Goal: Task Accomplishment & Management: Manage account settings

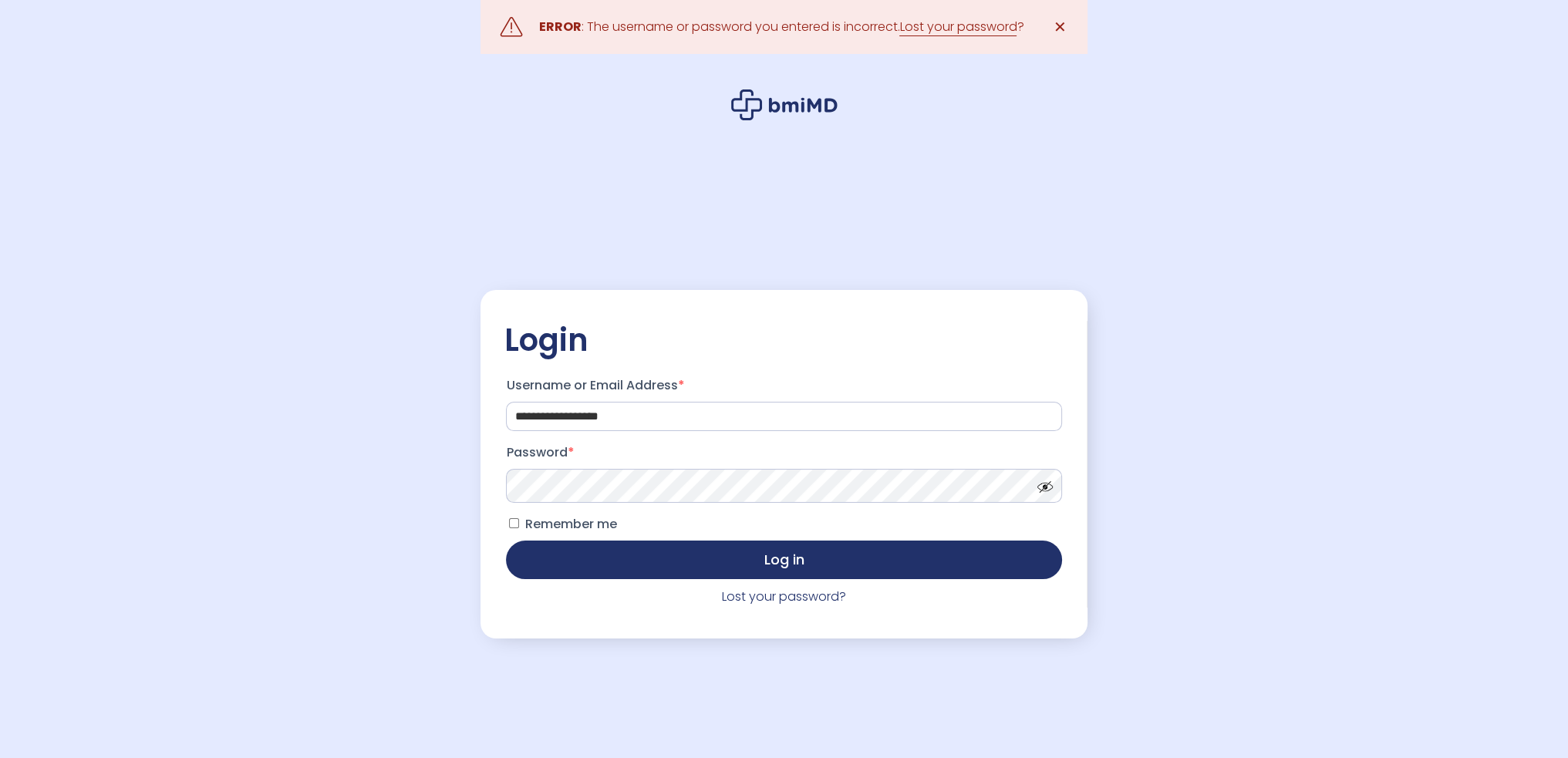
click at [506, 540] on button "Log in" at bounding box center [784, 560] width 556 height 39
click at [763, 599] on link "Lost your password?" at bounding box center [784, 596] width 124 height 18
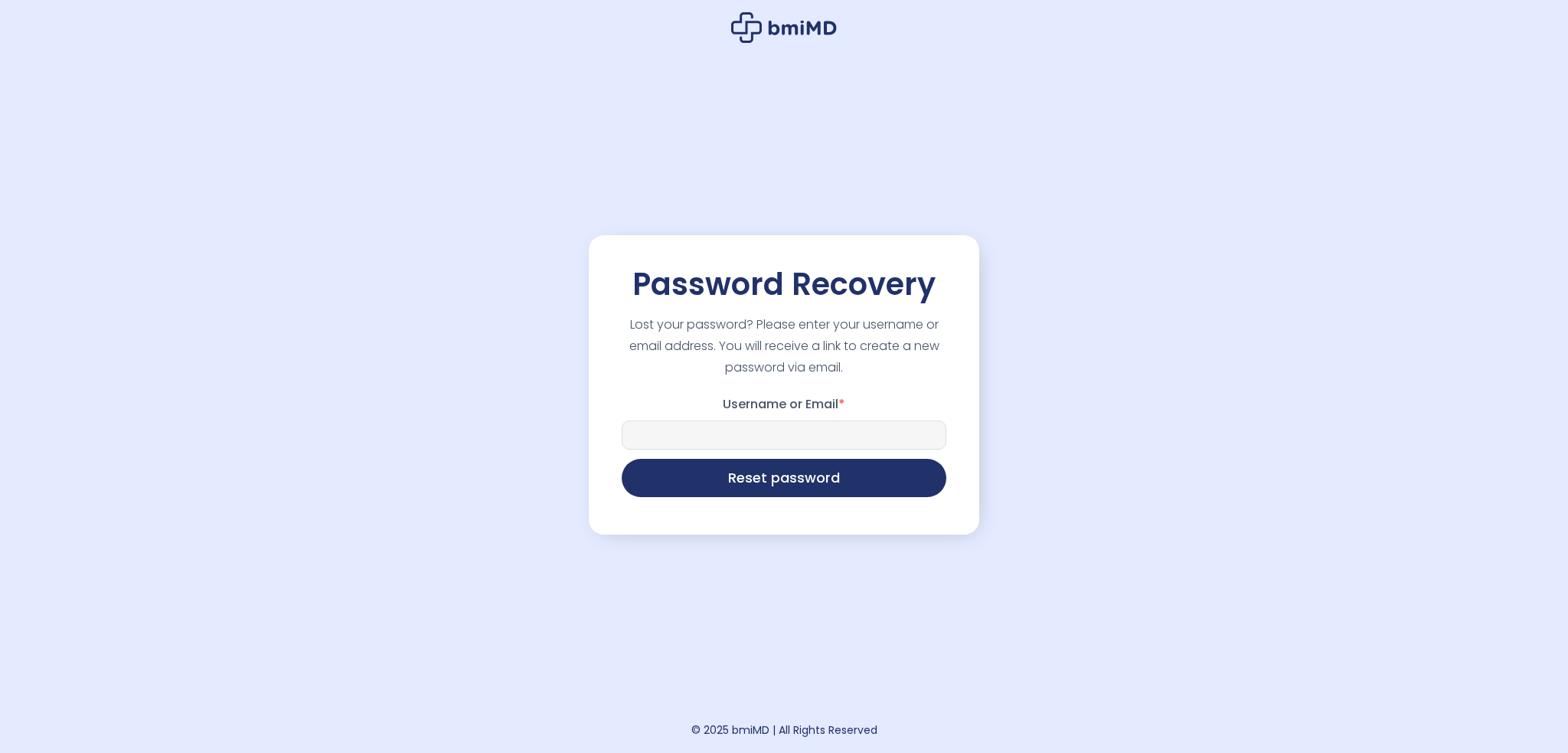
click at [705, 441] on input "Username or Email *" at bounding box center [784, 435] width 325 height 29
type input "**********"
click at [622, 459] on button "Reset password" at bounding box center [784, 478] width 325 height 38
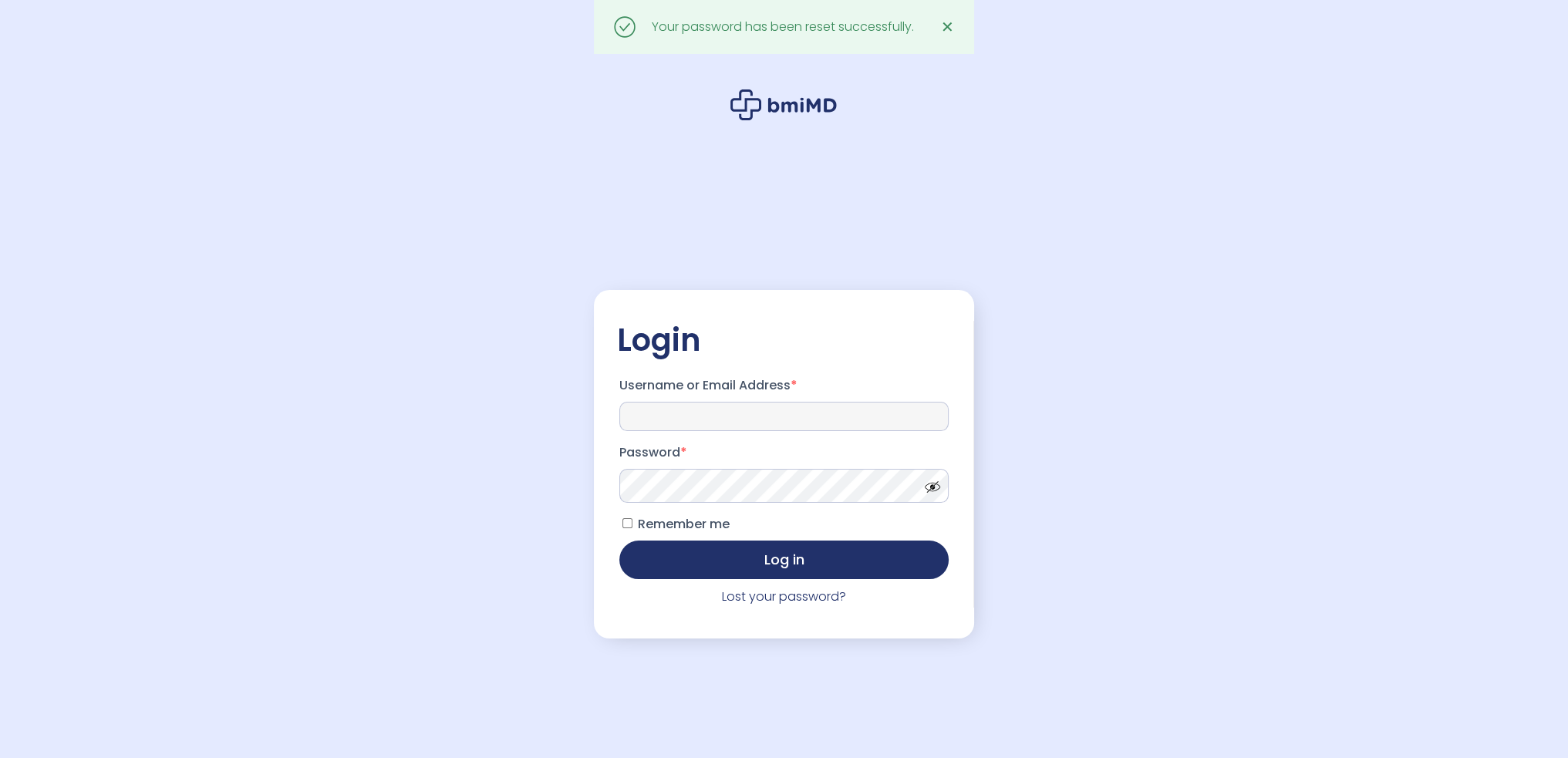
click at [748, 413] on input "Username or Email Address *" at bounding box center [784, 416] width 330 height 29
type input "**********"
click at [620, 540] on button "Log in" at bounding box center [784, 560] width 330 height 39
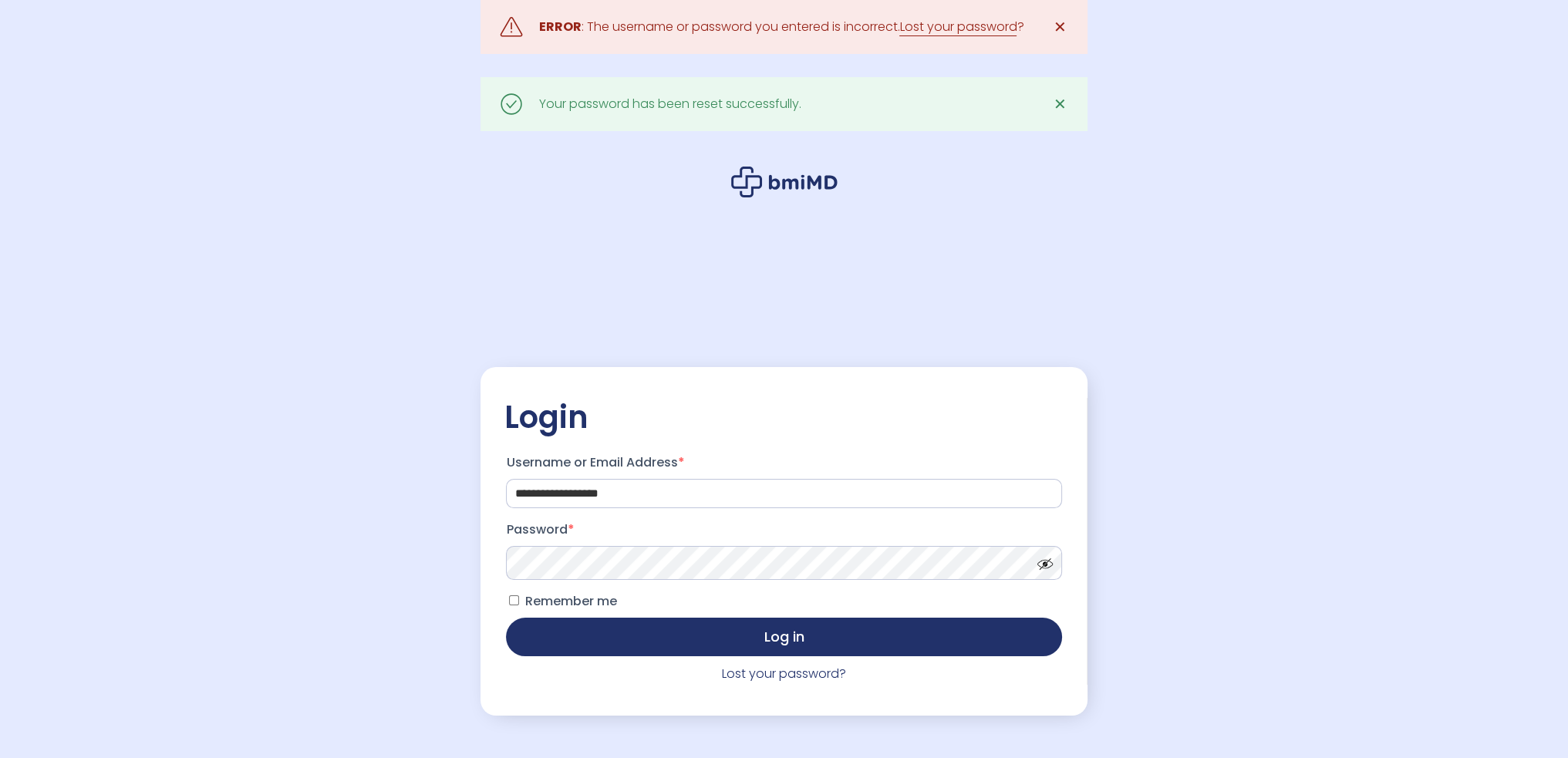
click at [506, 618] on button "Log in" at bounding box center [784, 637] width 556 height 39
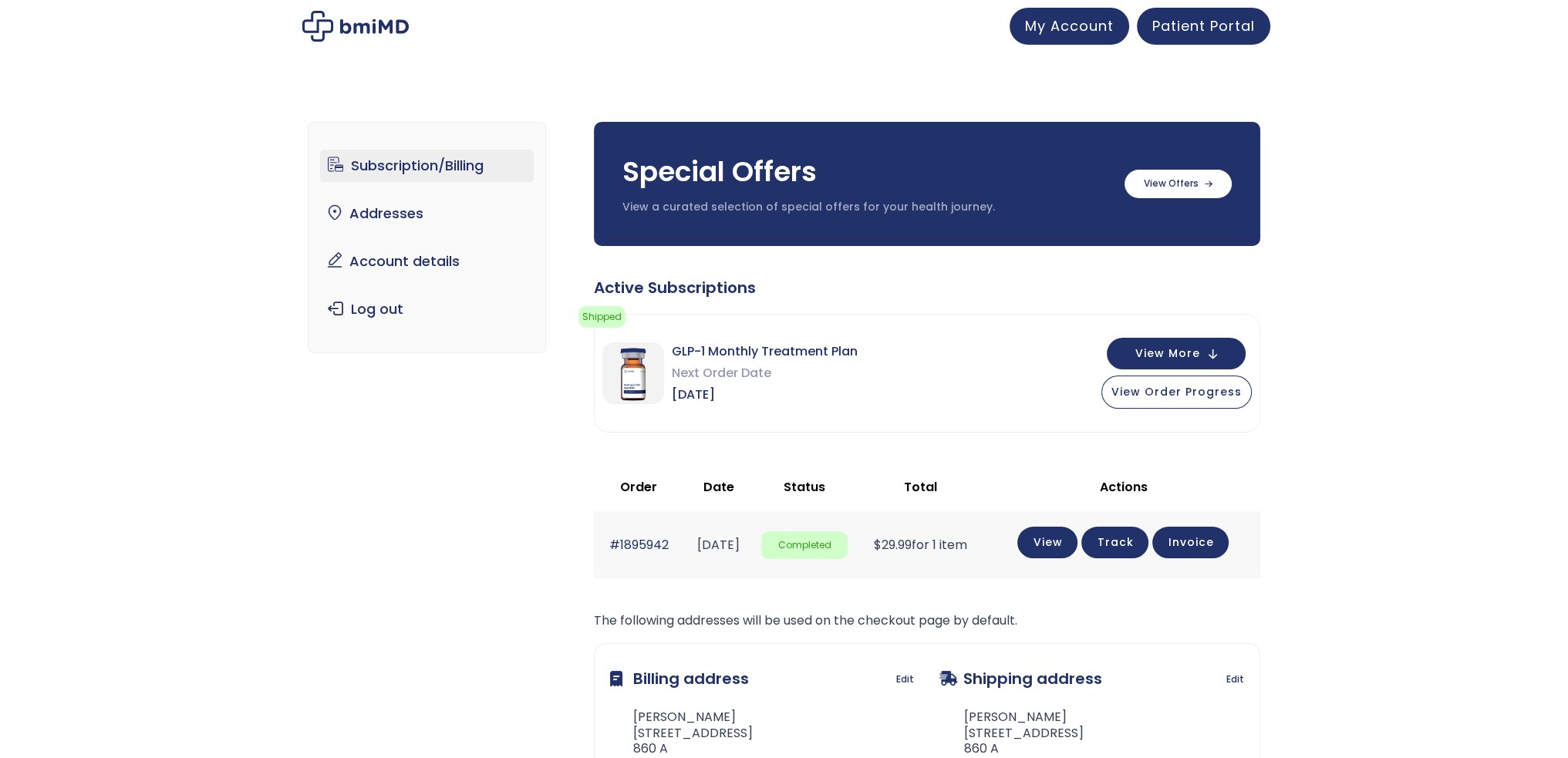
click at [1053, 565] on td "View Track Invoice" at bounding box center [1124, 545] width 274 height 67
click at [416, 166] on link "Subscription/Billing" at bounding box center [427, 166] width 214 height 33
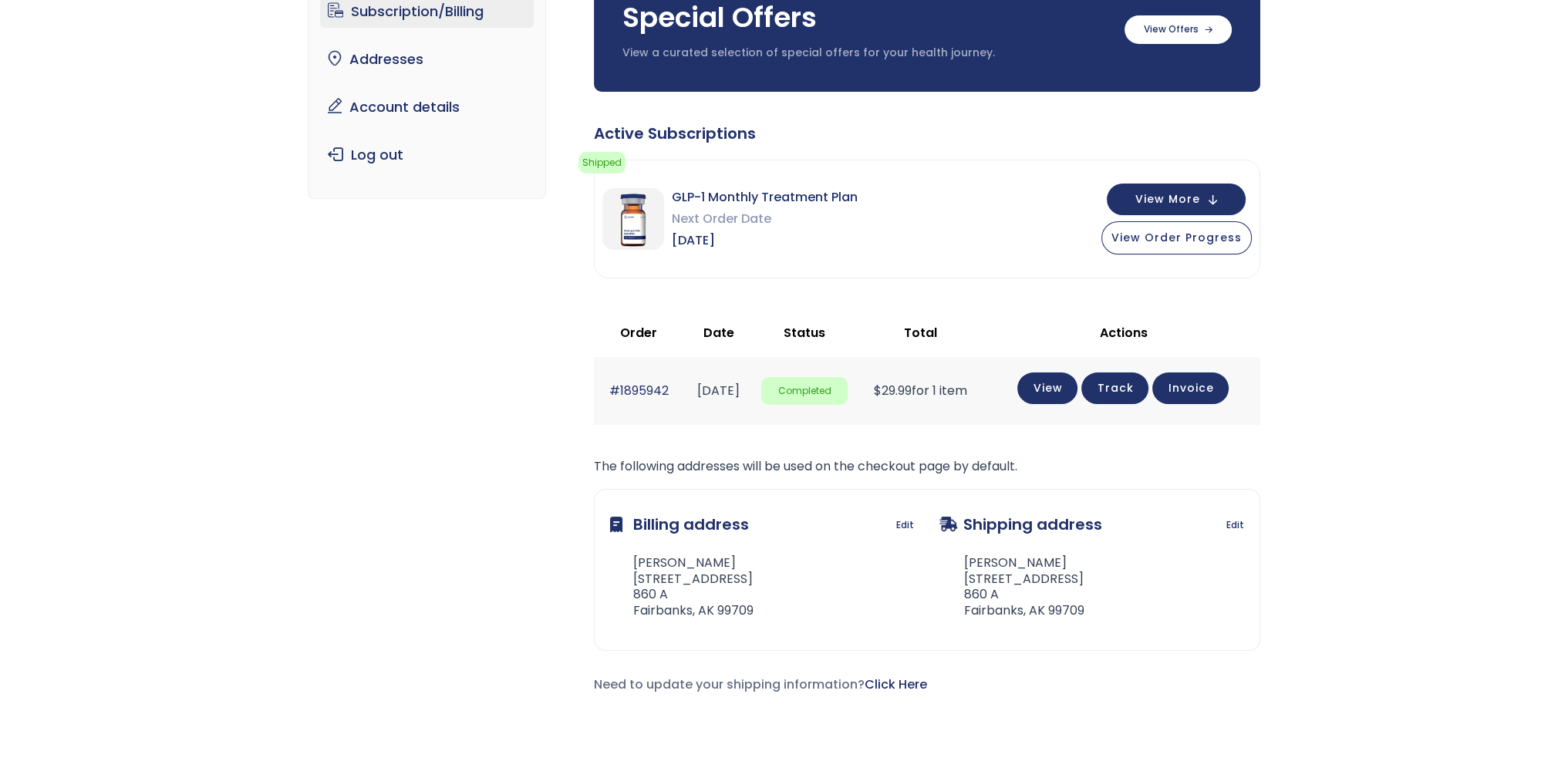
scroll to position [77, 0]
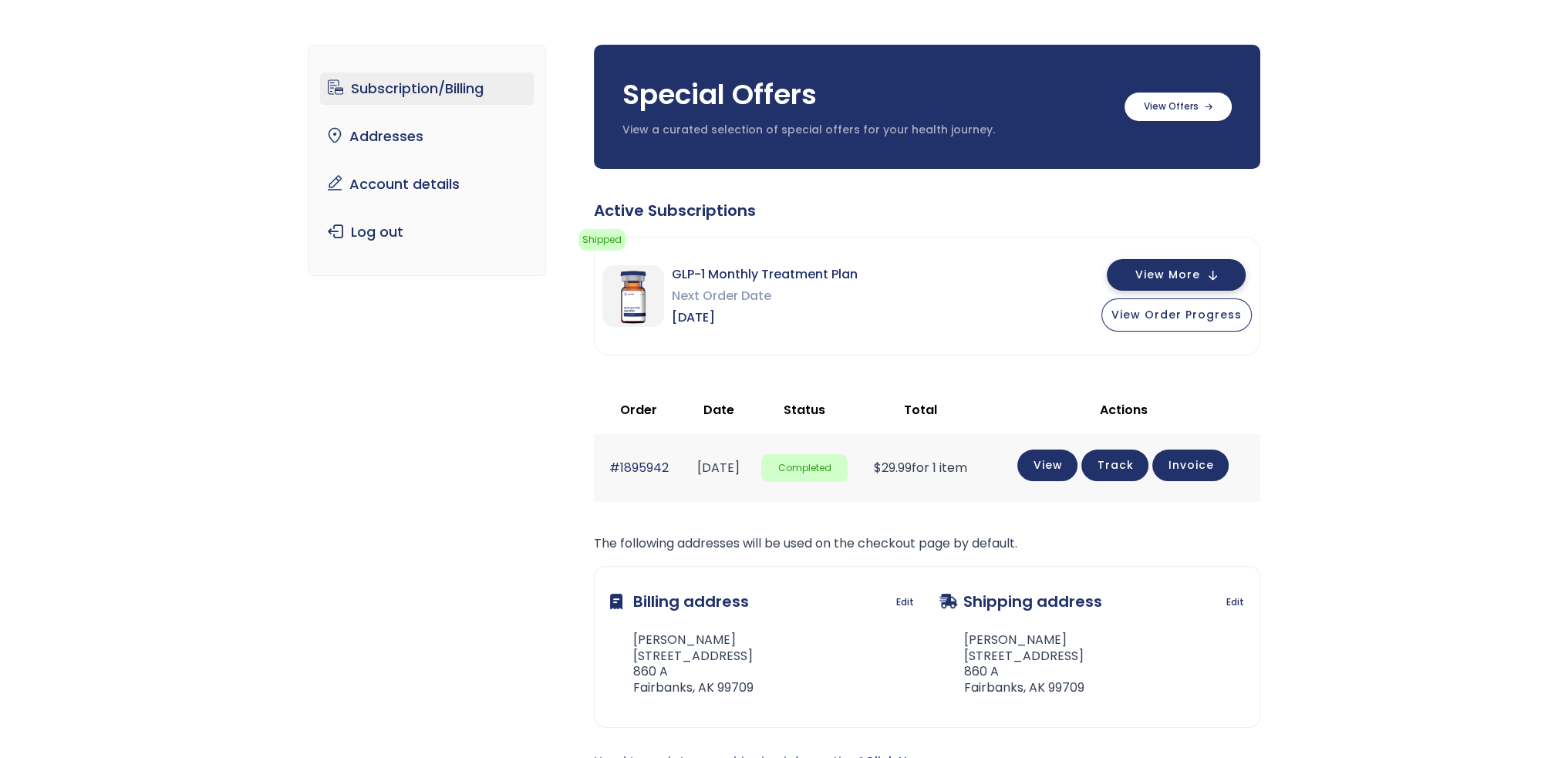
click at [1185, 270] on span "View More" at bounding box center [1168, 275] width 65 height 10
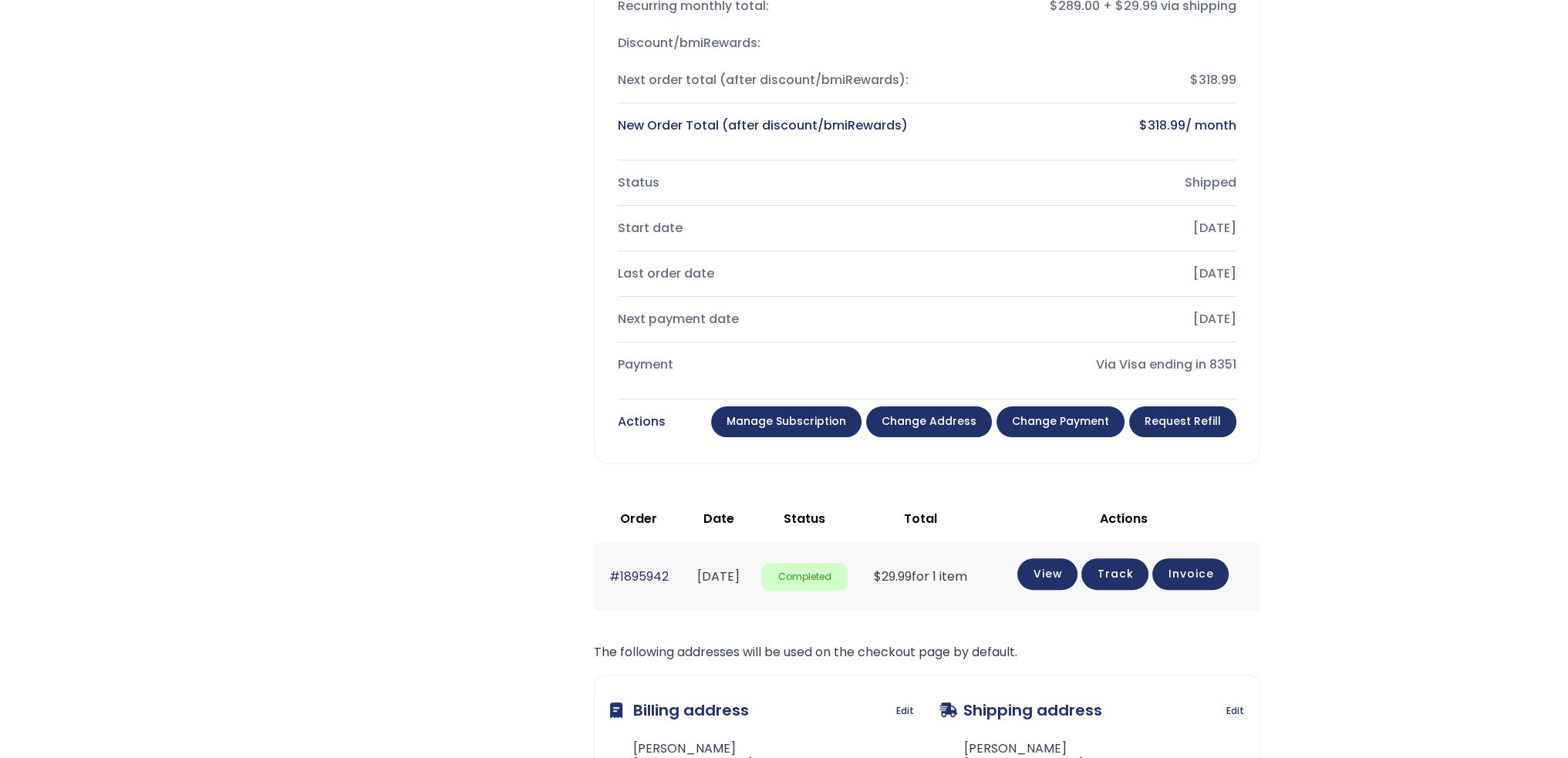
scroll to position [540, 0]
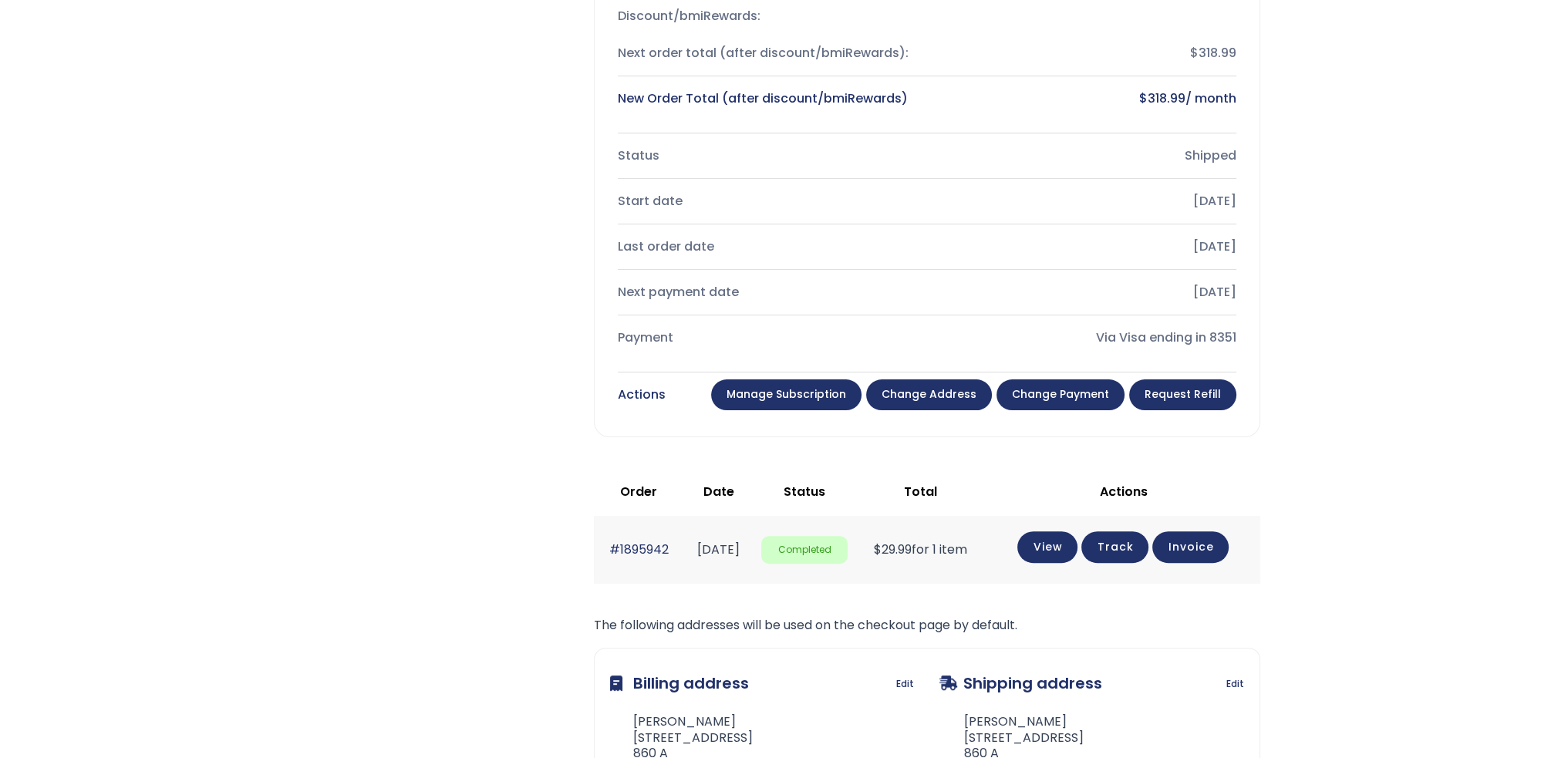
click at [809, 395] on link "Manage Subscription" at bounding box center [786, 394] width 150 height 31
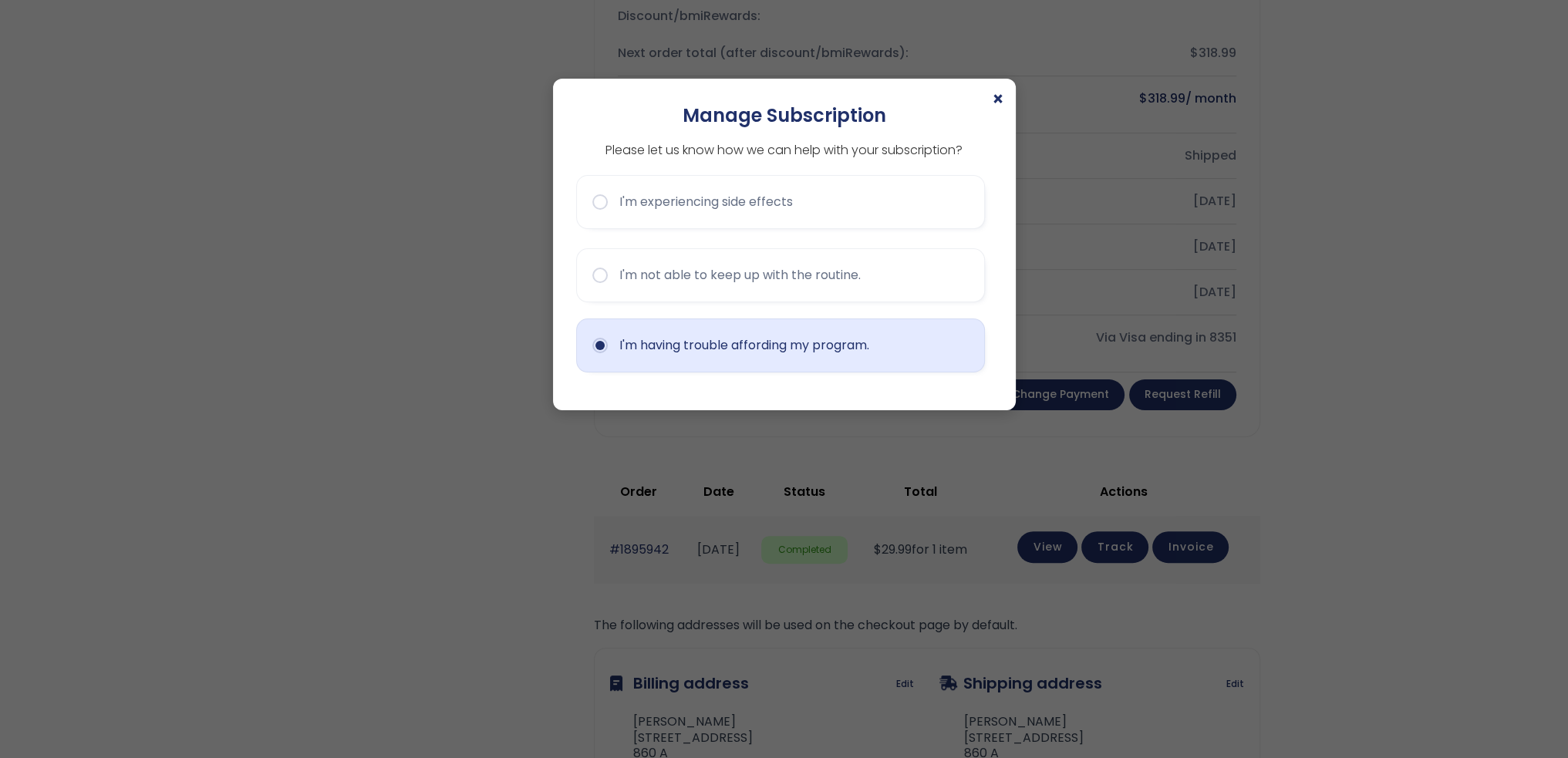
click at [606, 346] on button "I'm having trouble affording my program." at bounding box center [780, 345] width 409 height 54
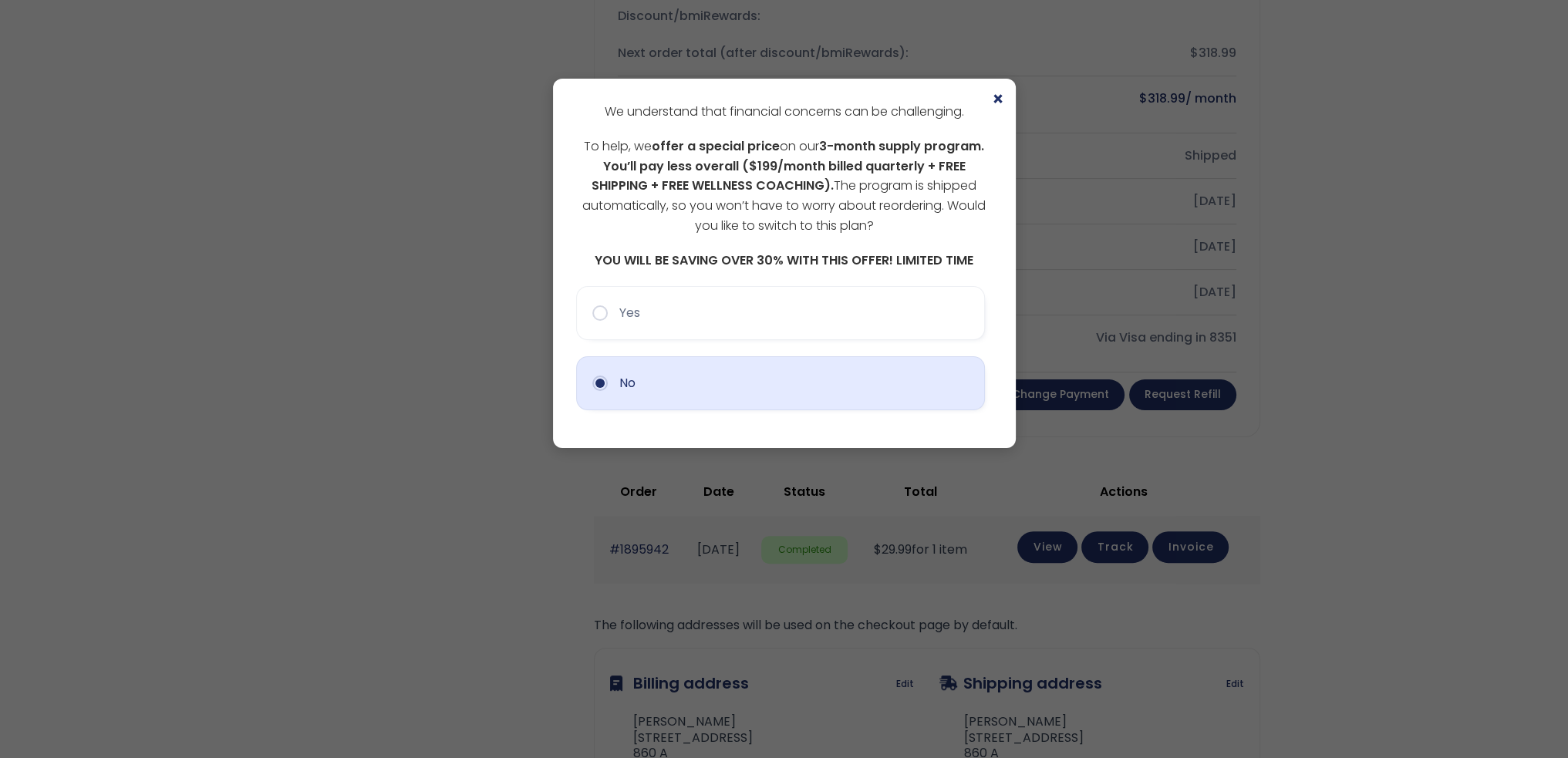
click at [608, 378] on button "No" at bounding box center [780, 383] width 409 height 54
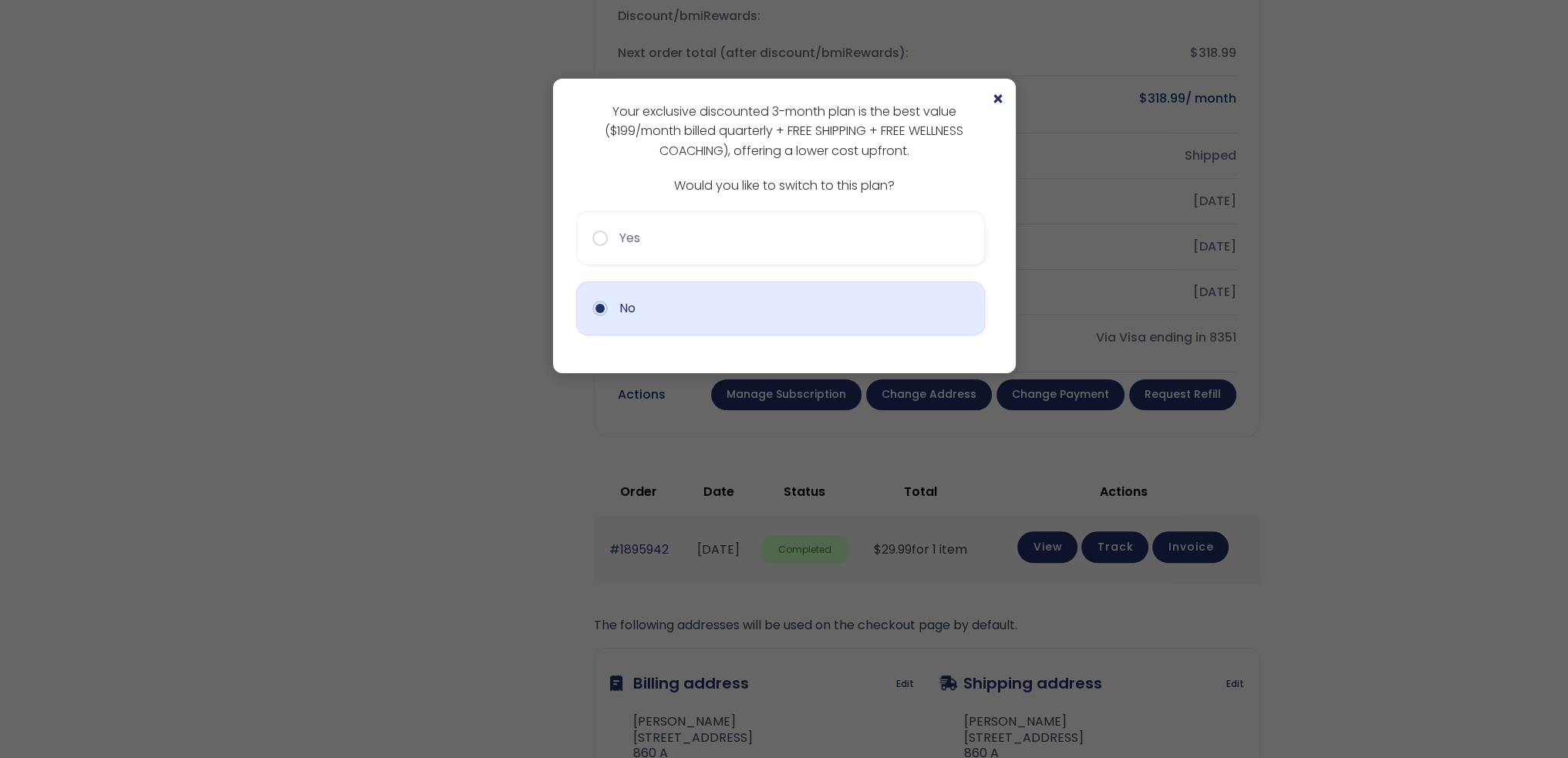
click at [591, 308] on button "No" at bounding box center [780, 308] width 409 height 54
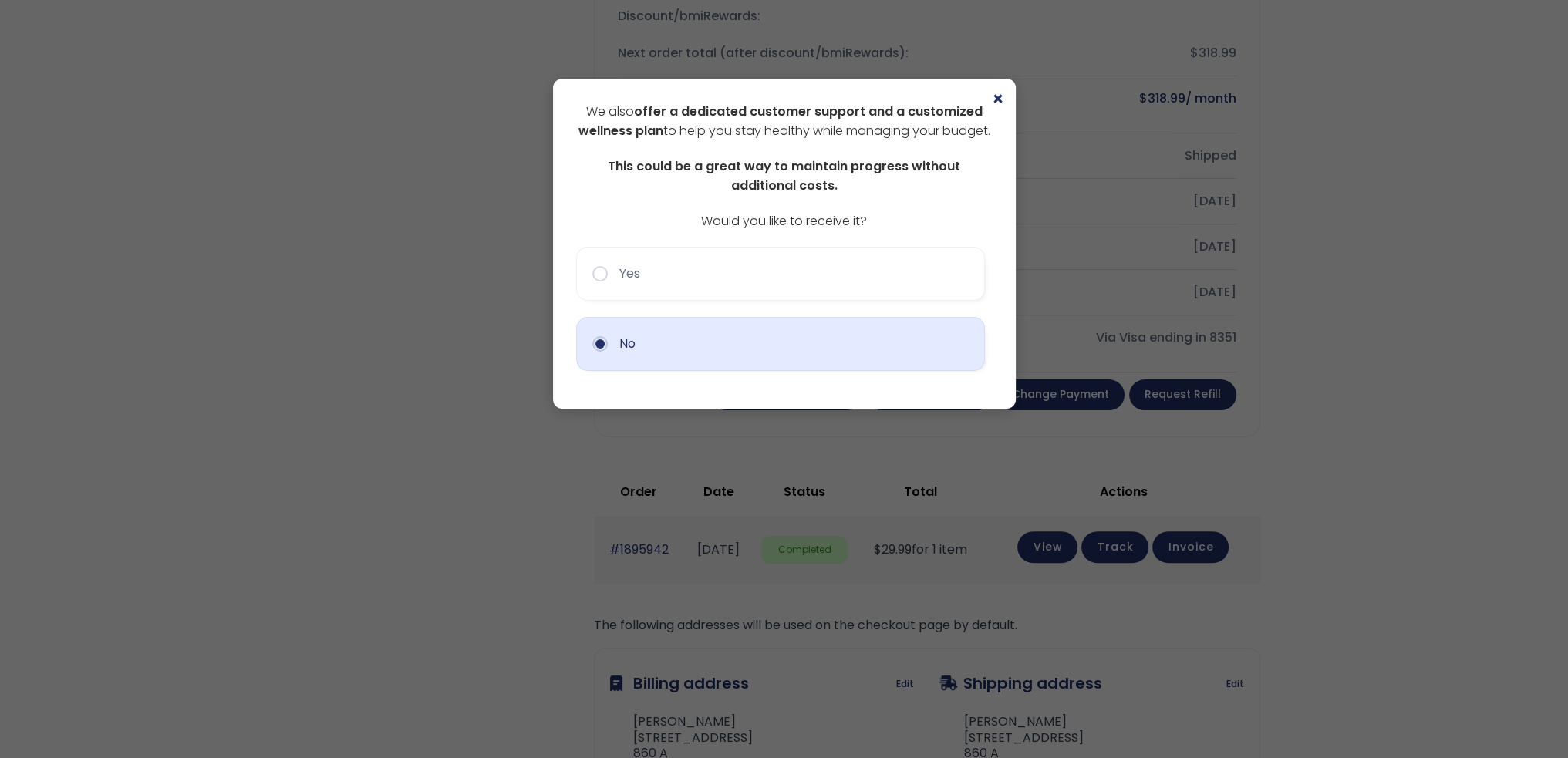
click at [611, 360] on button "No" at bounding box center [780, 344] width 409 height 54
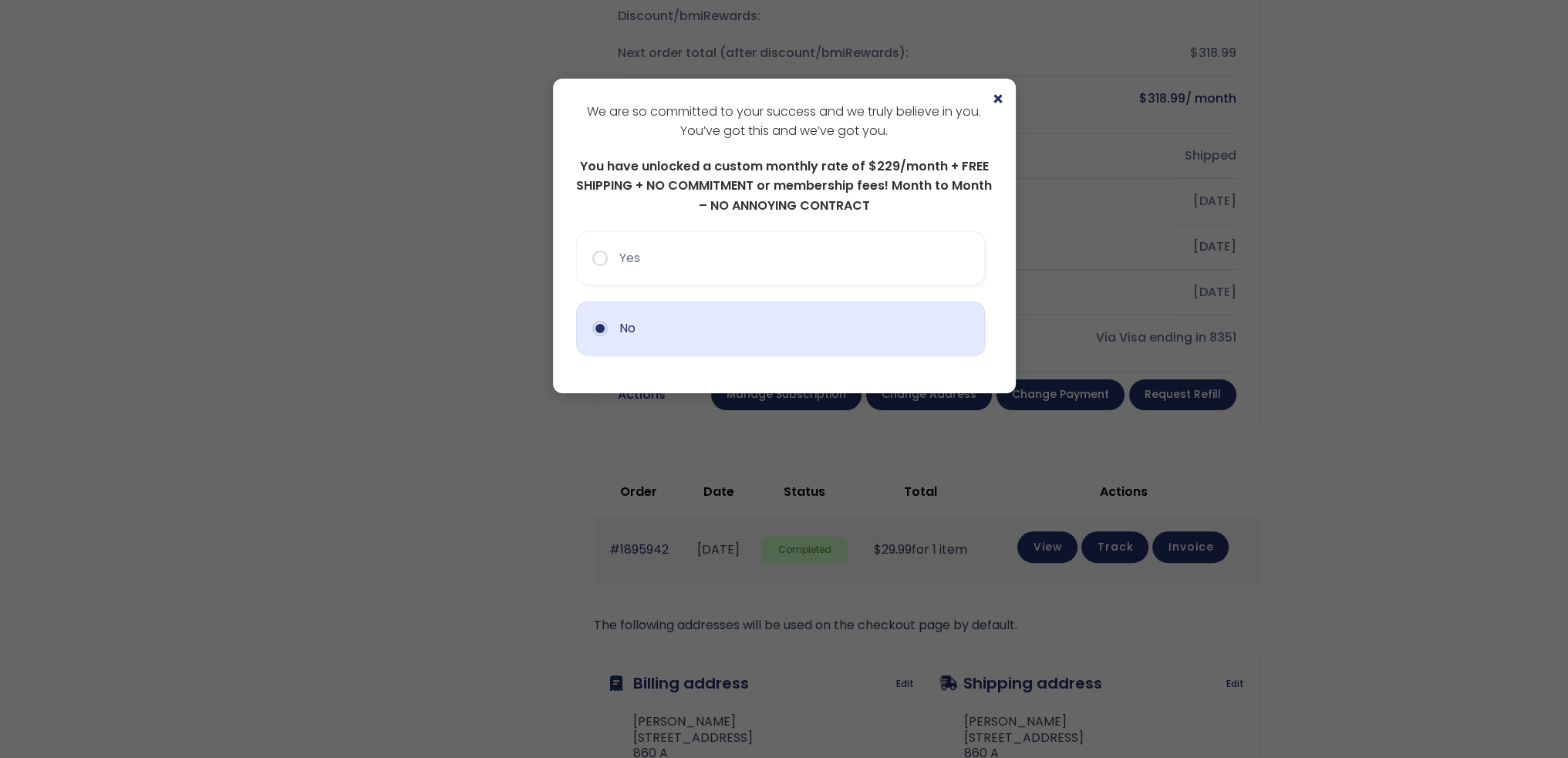
click at [598, 329] on button "No" at bounding box center [780, 329] width 409 height 54
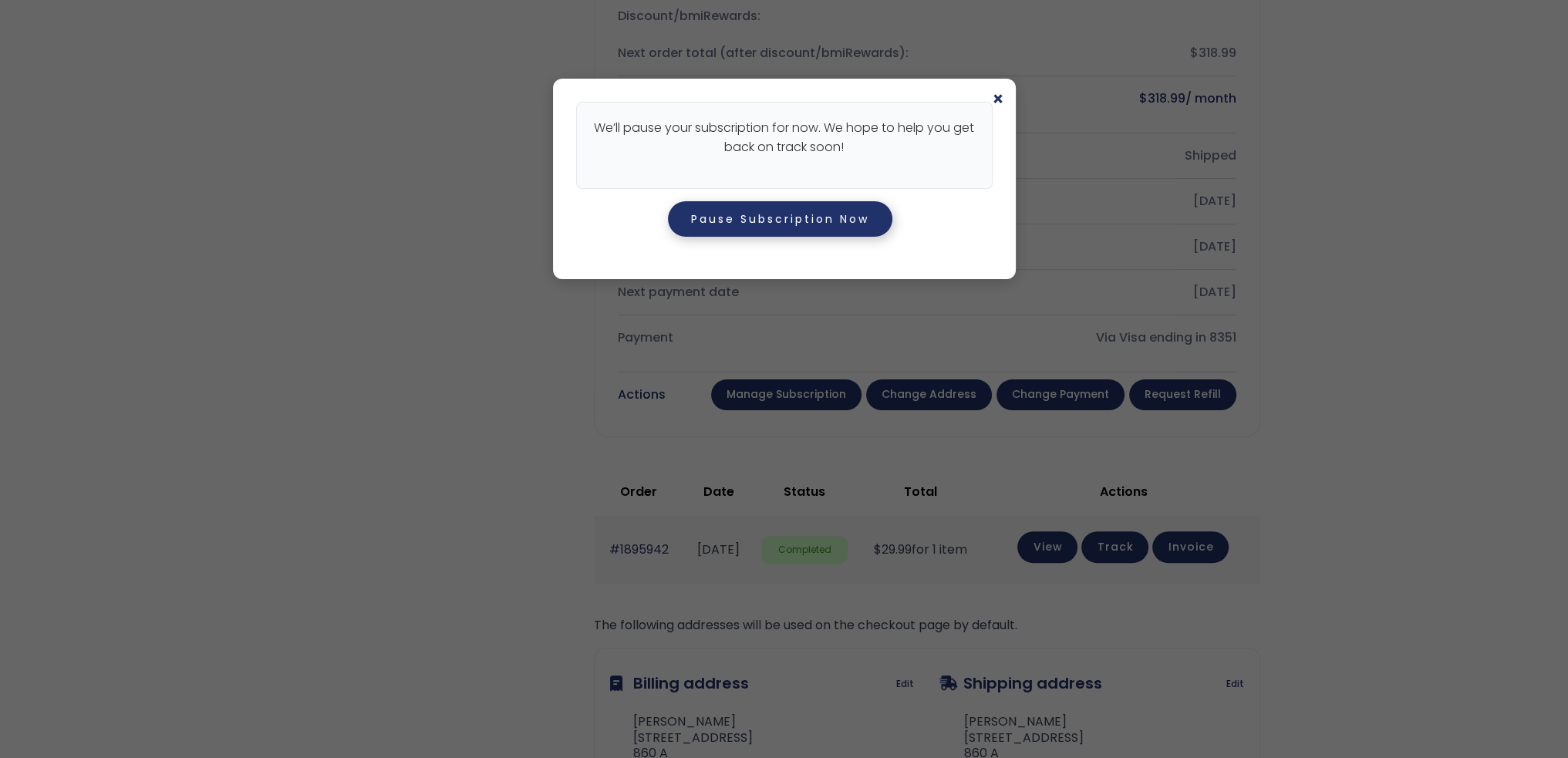
click at [721, 221] on button "Pause Subscription Now" at bounding box center [780, 218] width 224 height 35
